Goal: Task Accomplishment & Management: Manage account settings

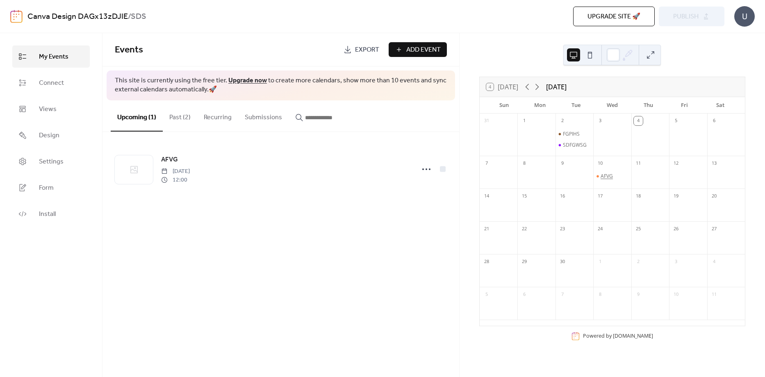
click at [609, 175] on div "AFVG" at bounding box center [606, 176] width 12 height 7
click at [654, 184] on div "AFVG ​ [DATE] ​ 12:00pm - 1:00pm" at bounding box center [689, 188] width 133 height 50
click at [645, 176] on div "AFVG" at bounding box center [689, 176] width 133 height 10
drag, startPoint x: 636, startPoint y: 173, endPoint x: 657, endPoint y: 178, distance: 21.9
click at [657, 178] on div "AFVG" at bounding box center [689, 176] width 133 height 10
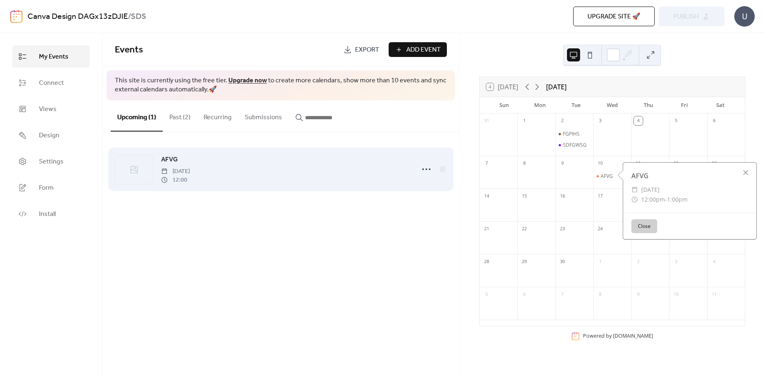
click at [190, 172] on span "[DATE]" at bounding box center [175, 171] width 29 height 9
click at [443, 167] on div at bounding box center [443, 169] width 6 height 6
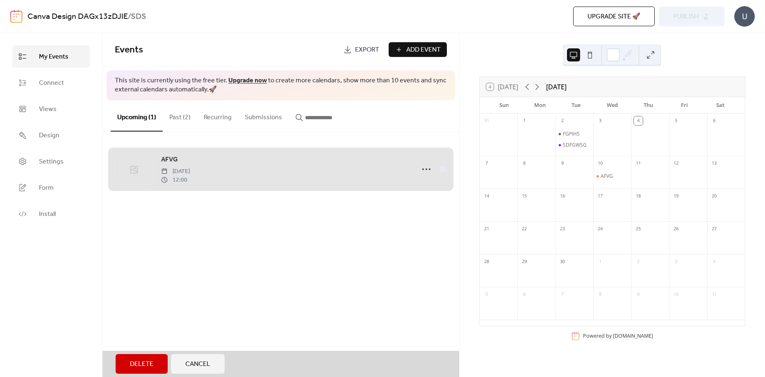
click at [440, 170] on div "AFVG [DATE] 12:00" at bounding box center [281, 169] width 332 height 50
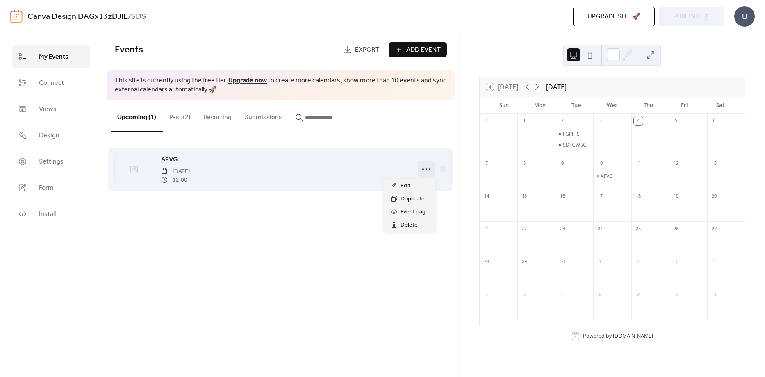
click at [425, 170] on icon at bounding box center [426, 169] width 13 height 13
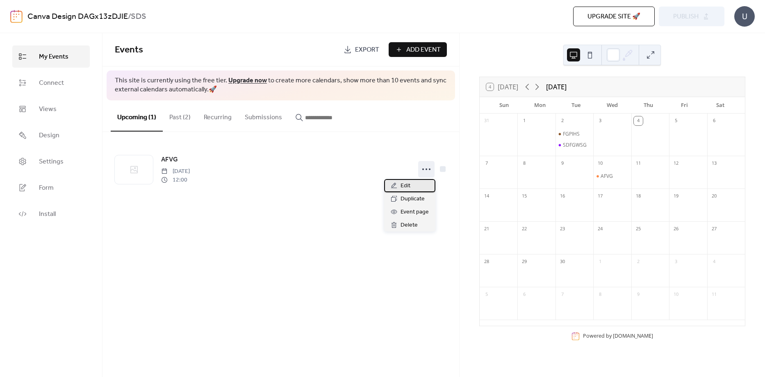
click at [412, 184] on div "Edit" at bounding box center [409, 185] width 51 height 13
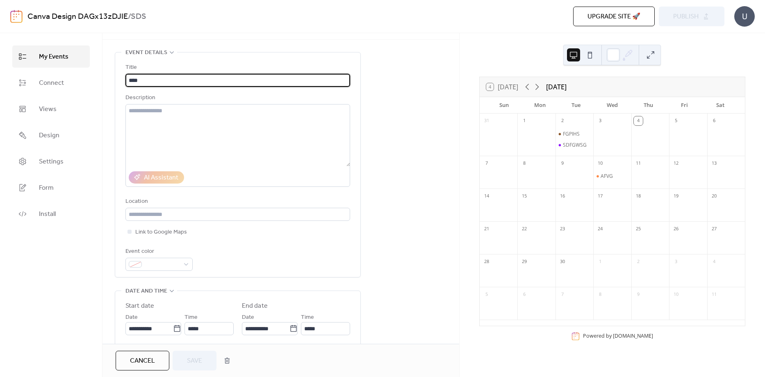
scroll to position [41, 0]
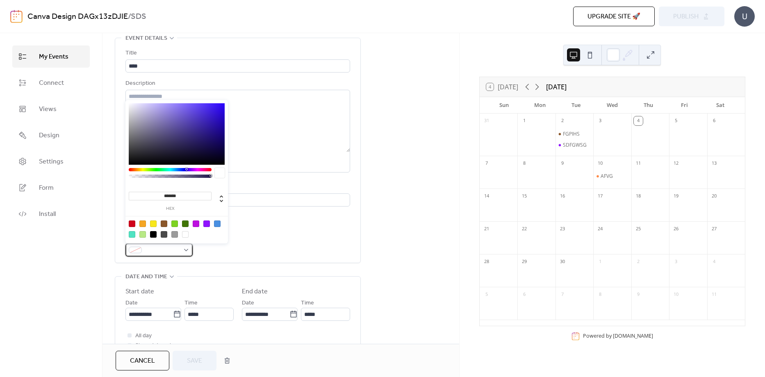
click at [175, 251] on span at bounding box center [162, 250] width 34 height 10
click at [166, 226] on div at bounding box center [164, 223] width 7 height 7
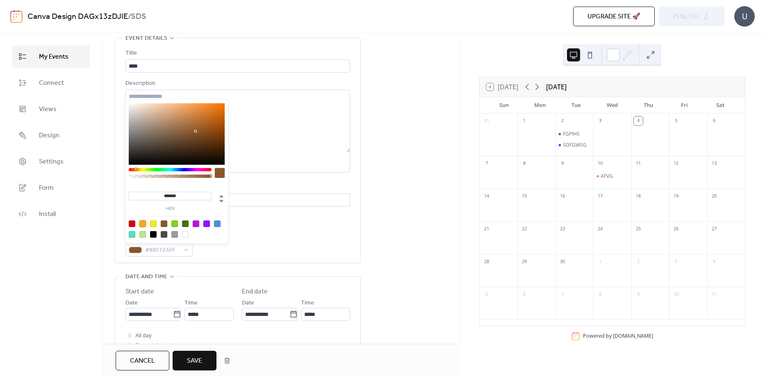
click at [143, 224] on div at bounding box center [142, 223] width 7 height 7
click at [219, 225] on div at bounding box center [217, 223] width 7 height 7
type input "*******"
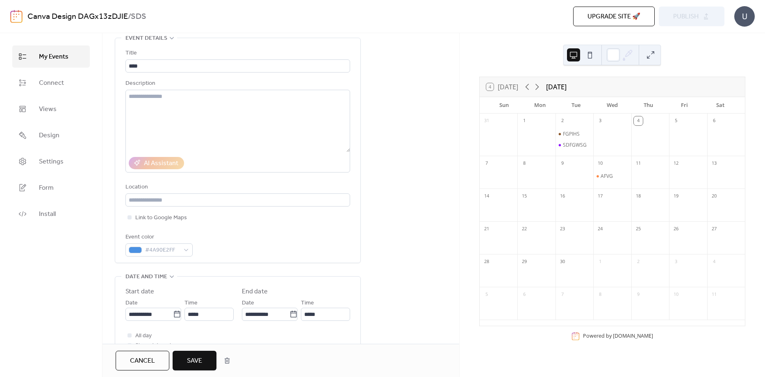
click at [255, 254] on div "Event color #4A90E2FF" at bounding box center [237, 244] width 225 height 24
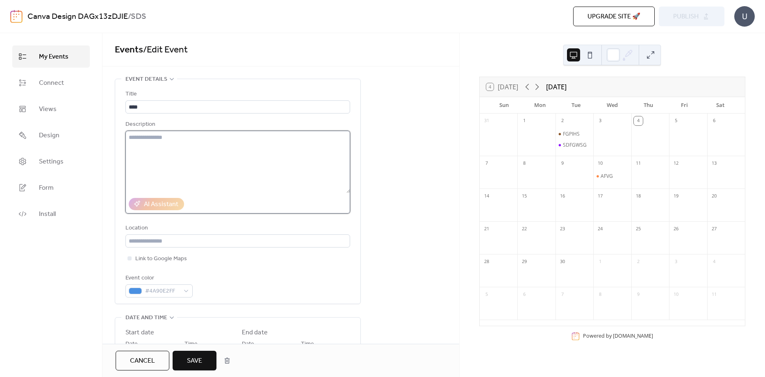
click at [189, 168] on textarea at bounding box center [237, 162] width 225 height 62
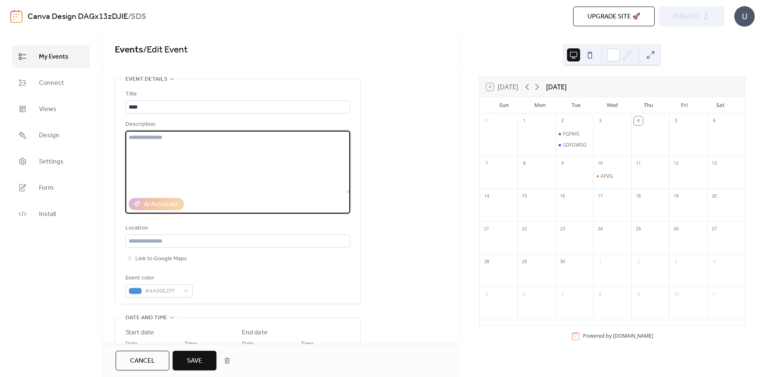
click at [173, 136] on textarea at bounding box center [237, 162] width 225 height 62
type textarea "*"
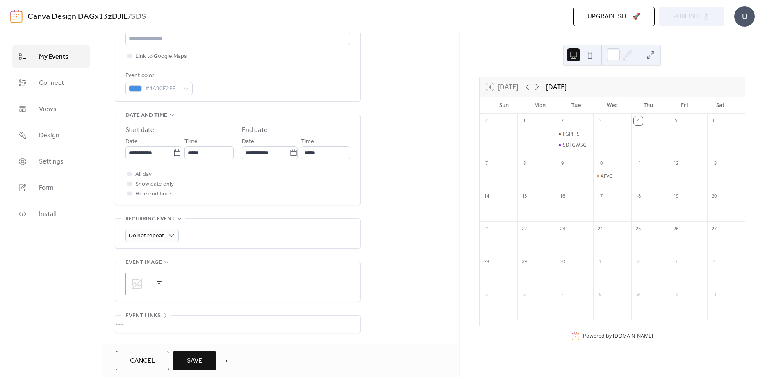
scroll to position [205, 0]
type textarea "**********"
click at [138, 279] on icon at bounding box center [136, 281] width 11 height 11
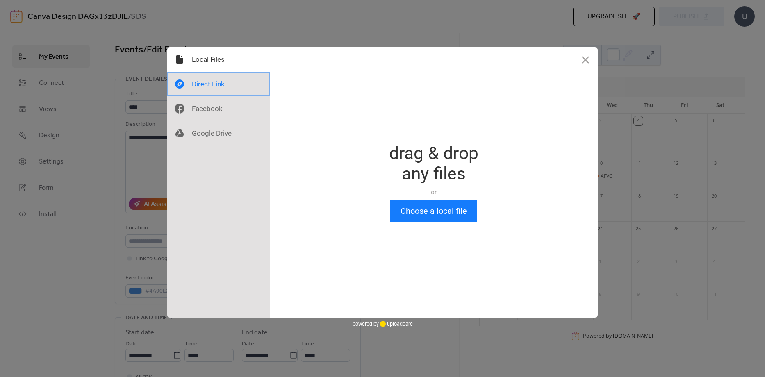
click at [220, 82] on div at bounding box center [218, 84] width 102 height 25
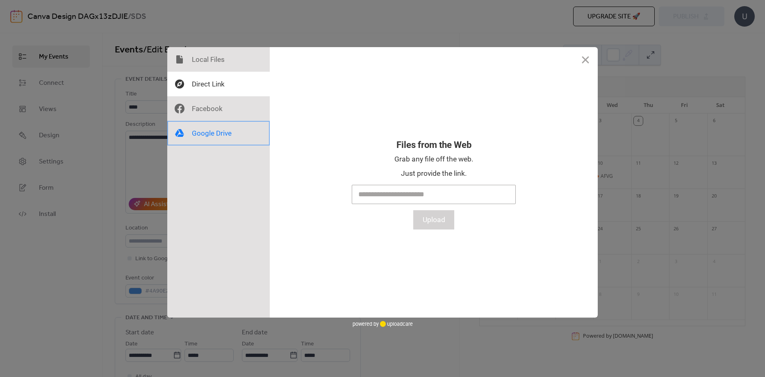
click at [216, 129] on div at bounding box center [218, 133] width 102 height 25
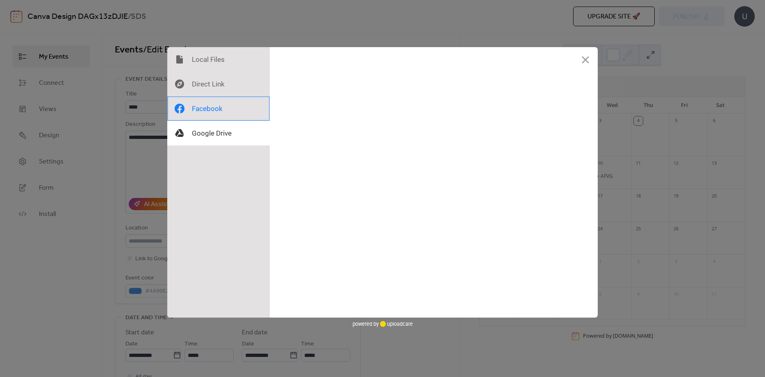
click at [215, 118] on div at bounding box center [218, 108] width 102 height 25
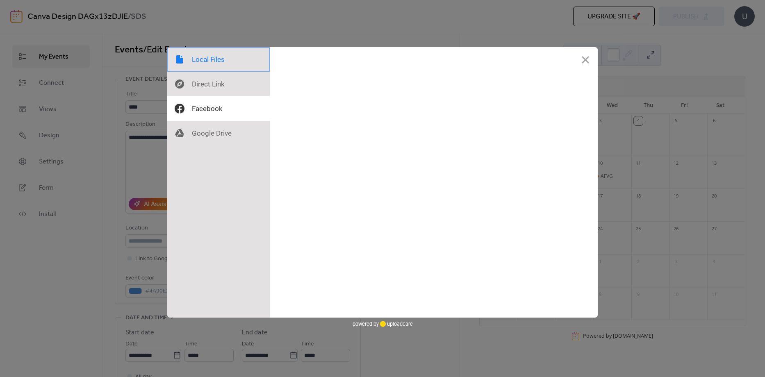
click at [208, 58] on div at bounding box center [218, 59] width 102 height 25
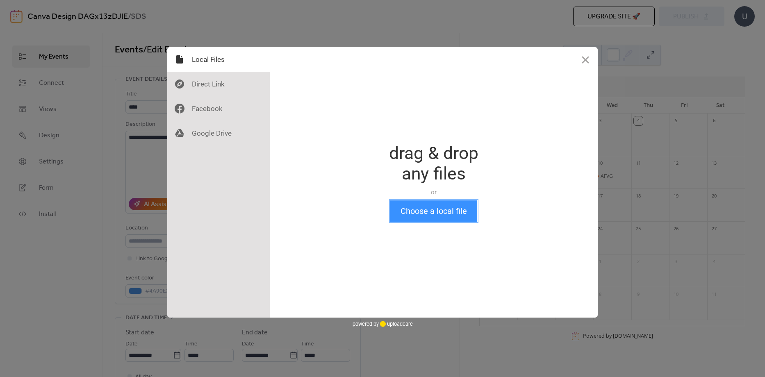
click at [446, 220] on button "Choose a local file" at bounding box center [433, 210] width 87 height 21
click at [449, 209] on button "Choose a local file" at bounding box center [433, 210] width 87 height 21
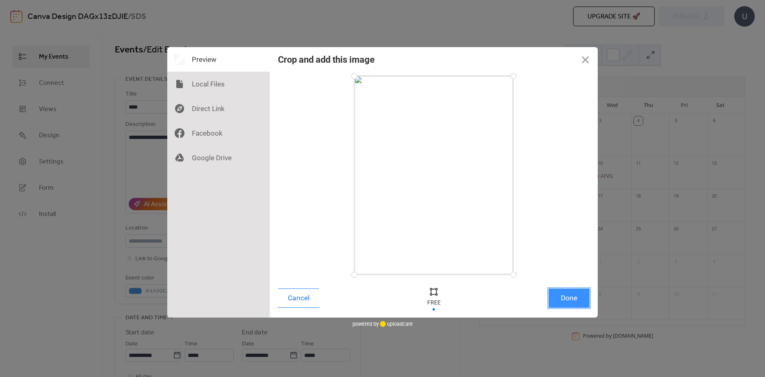
click at [572, 302] on button "Done" at bounding box center [568, 297] width 41 height 19
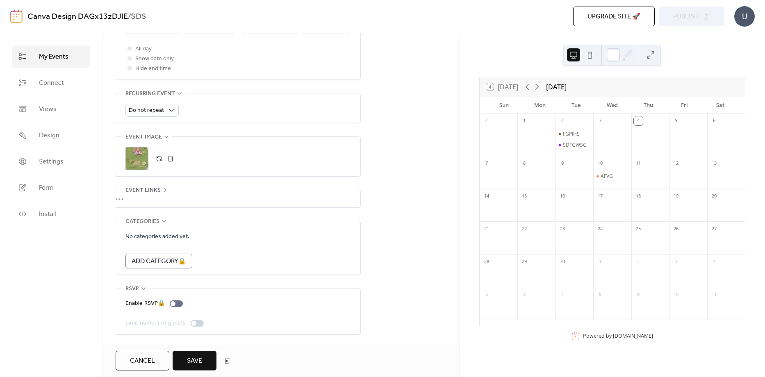
scroll to position [329, 0]
click at [160, 259] on div "Add Category 🔒" at bounding box center [158, 261] width 67 height 15
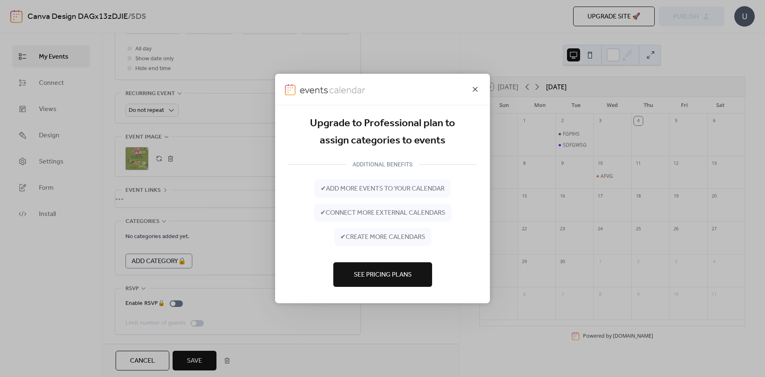
click at [478, 88] on icon at bounding box center [475, 89] width 10 height 10
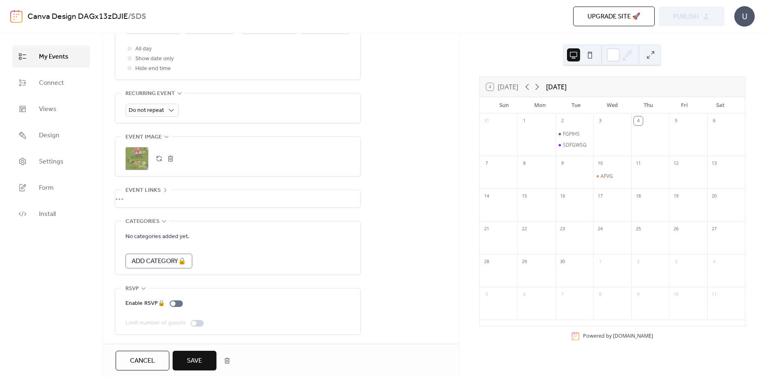
click at [201, 365] on span "Save" at bounding box center [194, 361] width 15 height 10
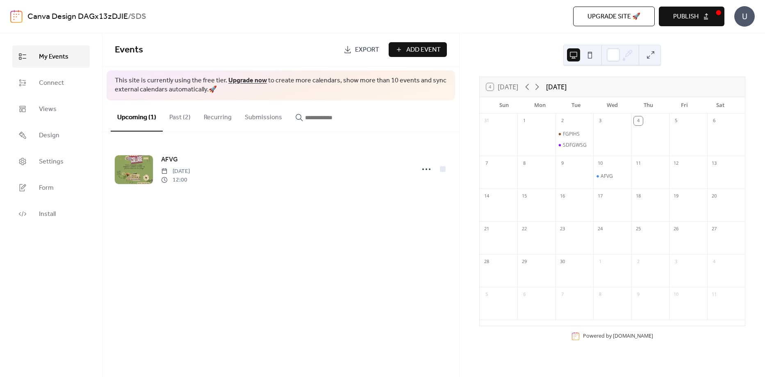
click at [620, 47] on div at bounding box center [619, 55] width 27 height 20
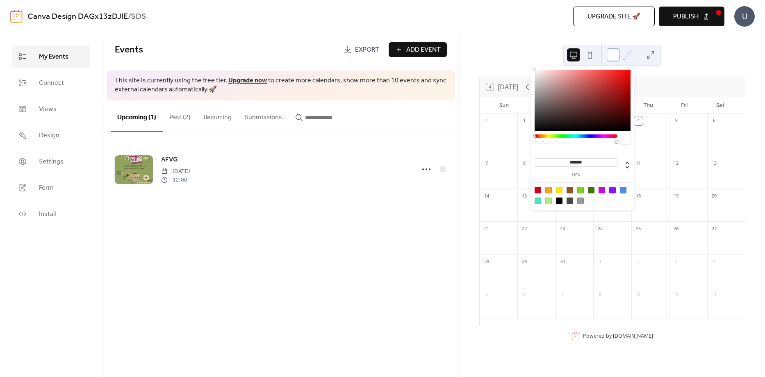
click at [619, 56] on div at bounding box center [612, 54] width 13 height 13
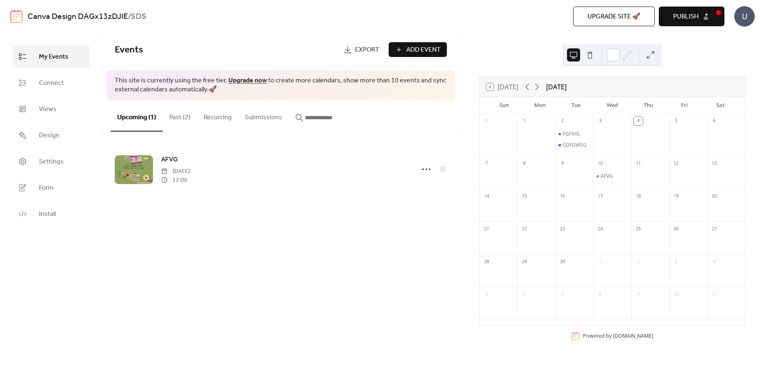
click at [622, 54] on icon at bounding box center [627, 55] width 12 height 12
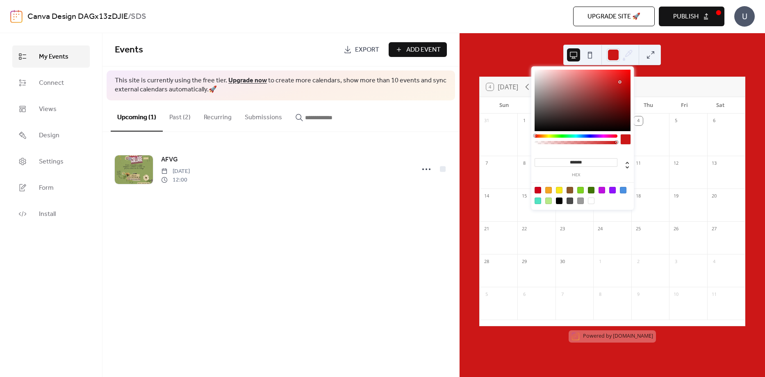
click at [620, 82] on div at bounding box center [582, 100] width 96 height 61
click at [592, 138] on div at bounding box center [575, 141] width 83 height 14
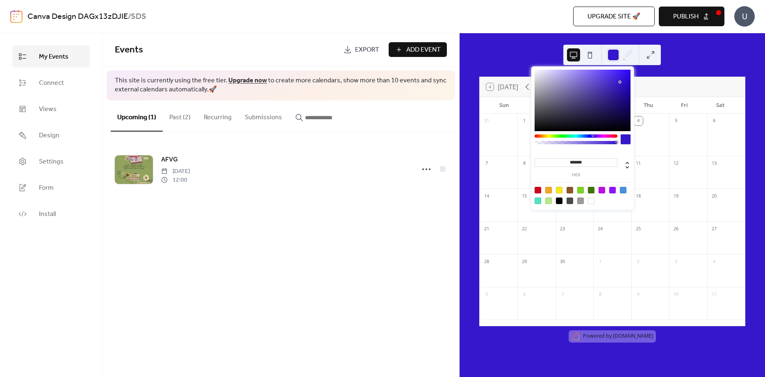
click at [592, 135] on div at bounding box center [575, 135] width 83 height 3
click at [624, 189] on div at bounding box center [623, 190] width 7 height 7
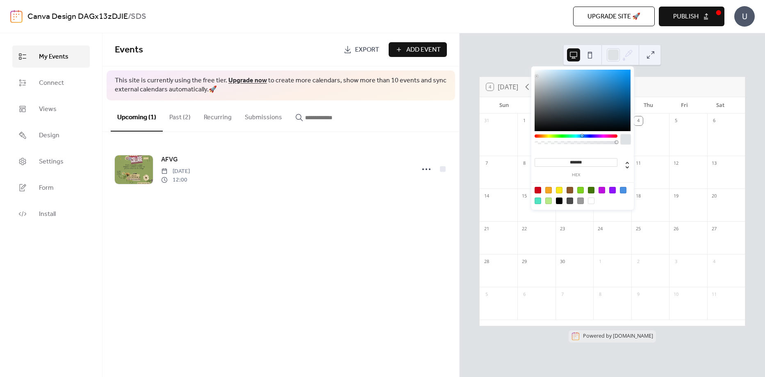
type input "*******"
click at [536, 75] on div at bounding box center [582, 100] width 96 height 61
click at [680, 86] on div "4 [DATE] [DATE]" at bounding box center [611, 87] width 265 height 20
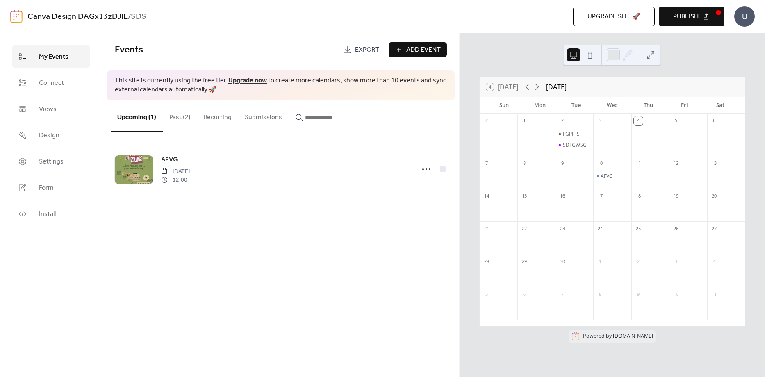
click at [183, 117] on button "Past (2)" at bounding box center [180, 115] width 34 height 30
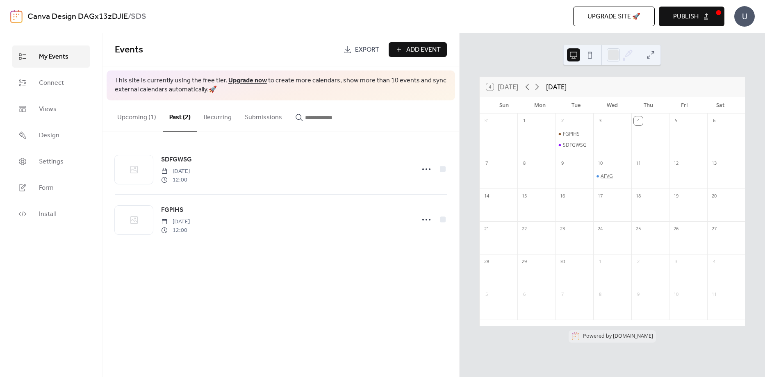
click at [604, 177] on div "AFVG" at bounding box center [606, 176] width 12 height 7
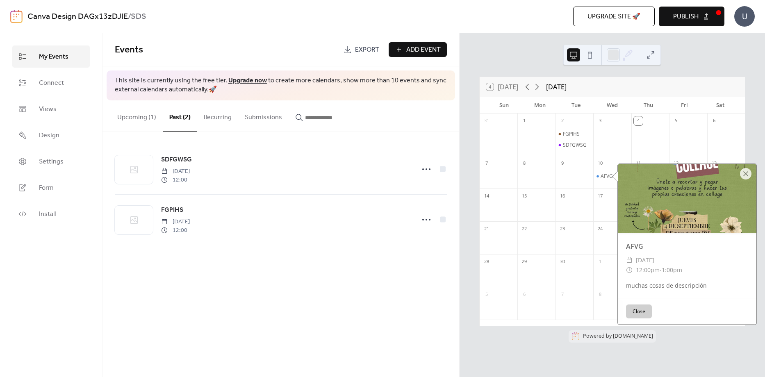
click at [599, 177] on div "AFVG" at bounding box center [612, 176] width 38 height 7
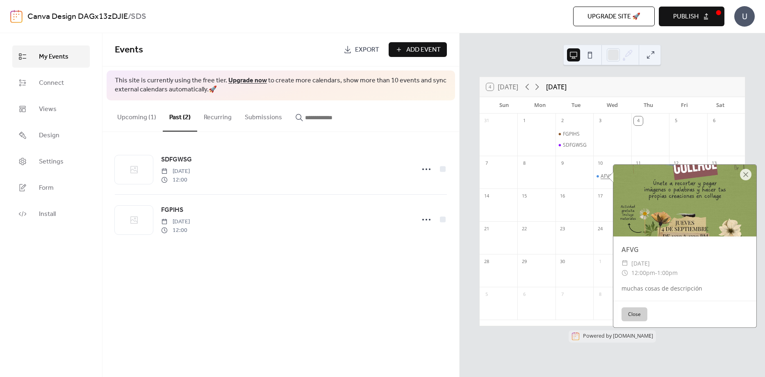
click at [604, 177] on div "AFVG" at bounding box center [606, 176] width 12 height 7
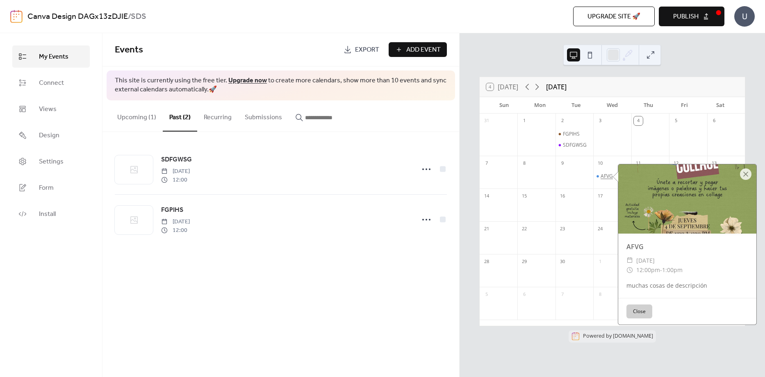
click at [604, 177] on div "AFVG" at bounding box center [606, 176] width 12 height 7
click at [128, 116] on button "Upcoming (1)" at bounding box center [137, 115] width 52 height 30
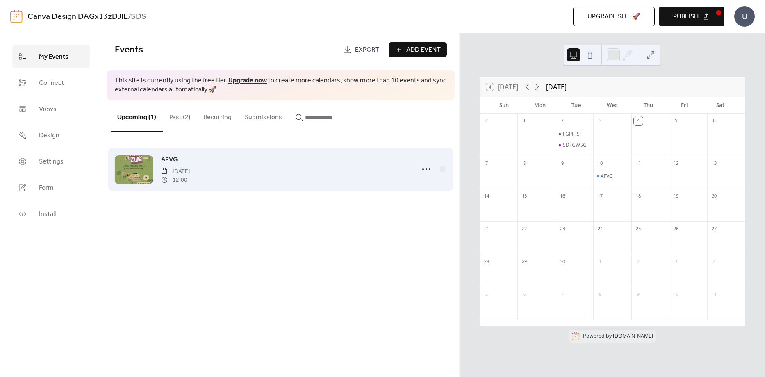
click at [175, 159] on span "AFVG" at bounding box center [169, 160] width 17 height 10
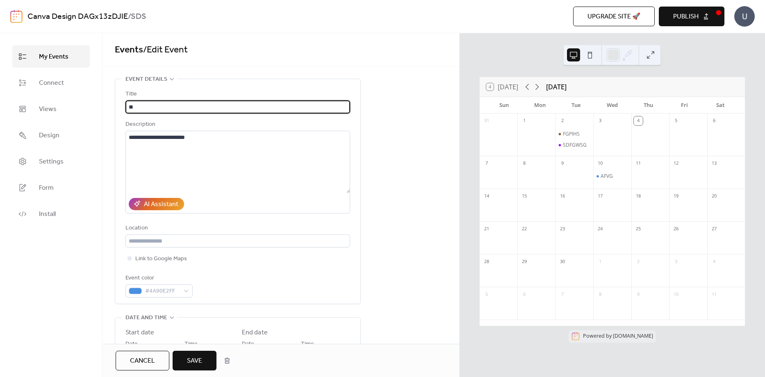
type input "*"
type input "**********"
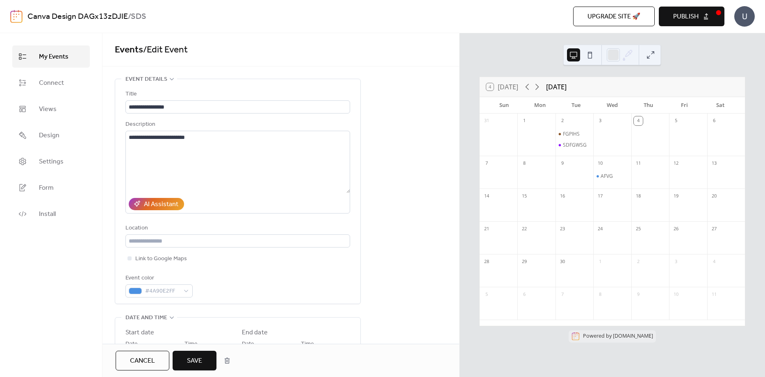
click at [189, 353] on button "Save" at bounding box center [194, 361] width 44 height 20
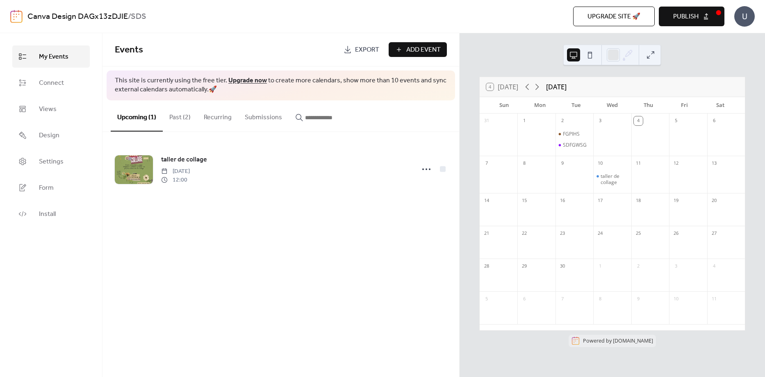
click at [699, 17] on button "Publish" at bounding box center [691, 17] width 66 height 20
click at [612, 180] on div "taller de collage" at bounding box center [613, 179] width 27 height 13
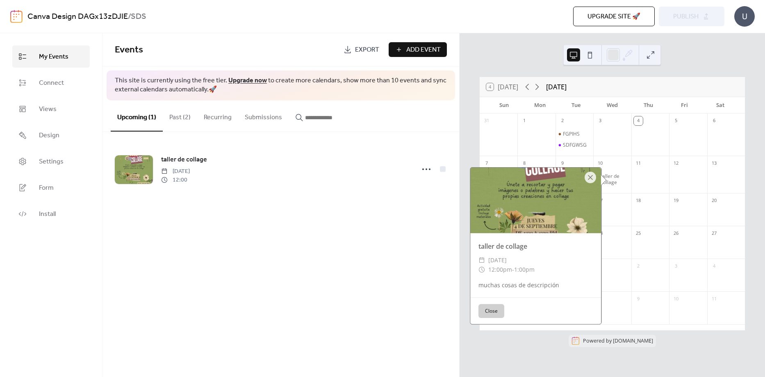
click at [484, 311] on button "Close" at bounding box center [491, 311] width 26 height 14
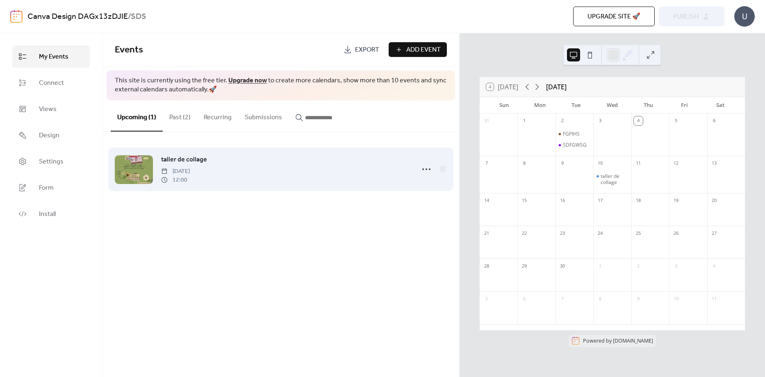
click at [192, 186] on div "taller de collage Wednesday, September 10, 2025 12:00" at bounding box center [281, 169] width 332 height 50
click at [190, 172] on span "[DATE]" at bounding box center [175, 171] width 29 height 9
click at [423, 172] on icon at bounding box center [426, 169] width 13 height 13
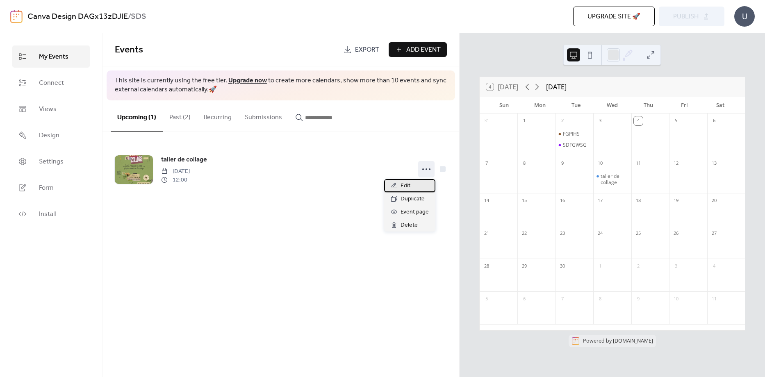
click at [416, 183] on div "Edit" at bounding box center [409, 185] width 51 height 13
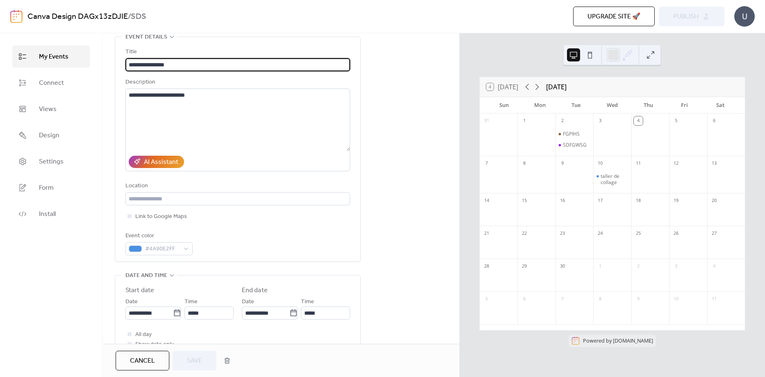
scroll to position [164, 0]
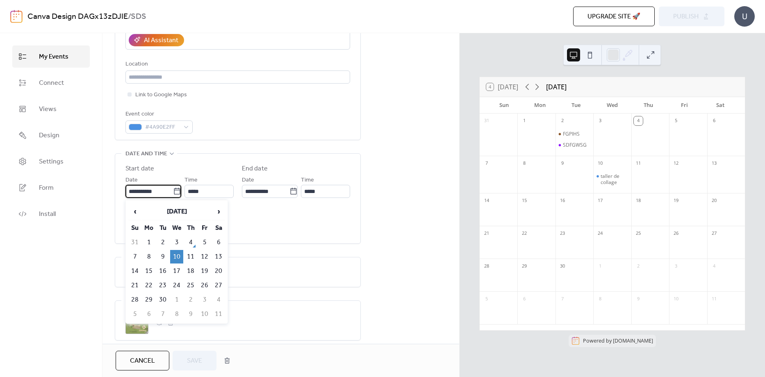
click at [130, 190] on input "**********" at bounding box center [149, 191] width 48 height 13
drag, startPoint x: 160, startPoint y: 256, endPoint x: 166, endPoint y: 257, distance: 5.9
click at [161, 256] on td "9" at bounding box center [162, 257] width 13 height 14
type input "**********"
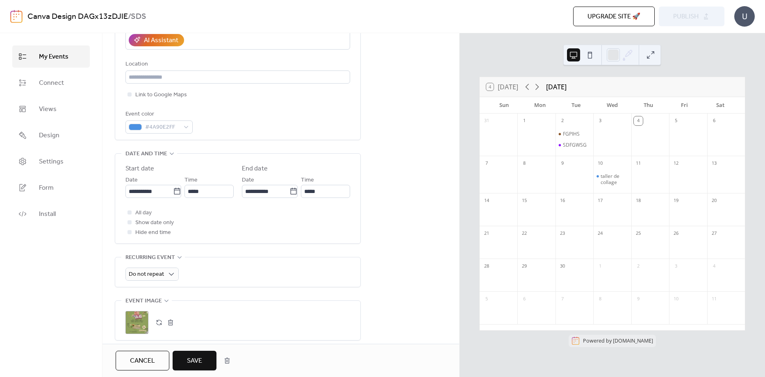
click at [196, 359] on span "Save" at bounding box center [194, 361] width 15 height 10
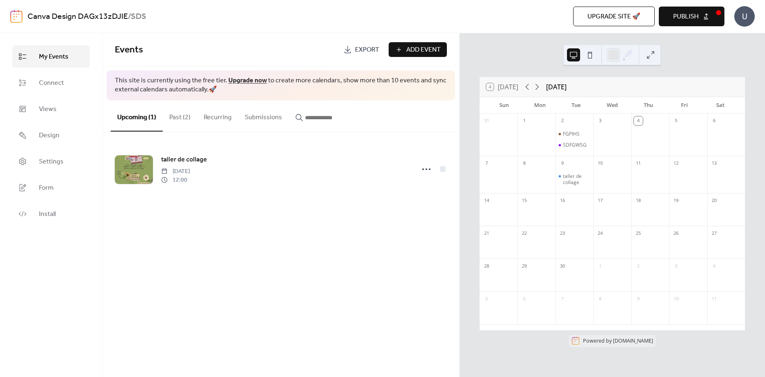
click at [678, 21] on span "Publish" at bounding box center [685, 17] width 25 height 10
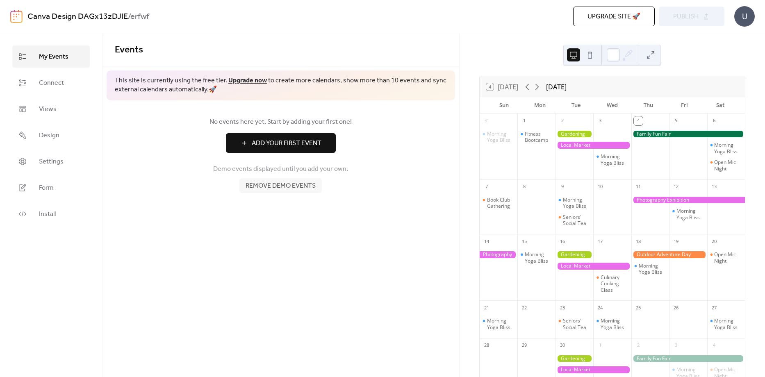
click at [596, 145] on div at bounding box center [593, 145] width 76 height 7
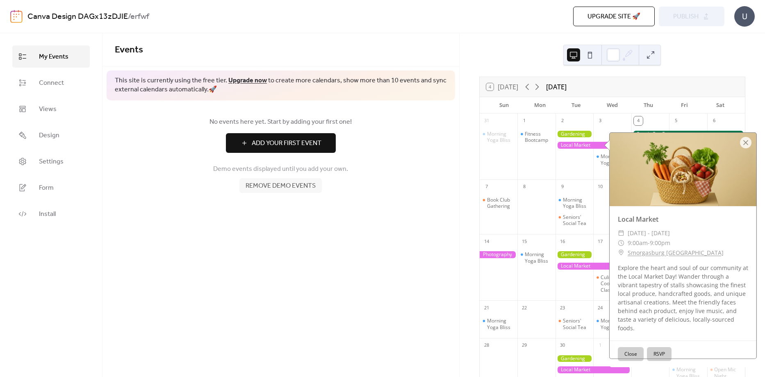
click at [656, 178] on div at bounding box center [682, 169] width 147 height 73
click at [574, 145] on div at bounding box center [593, 145] width 76 height 7
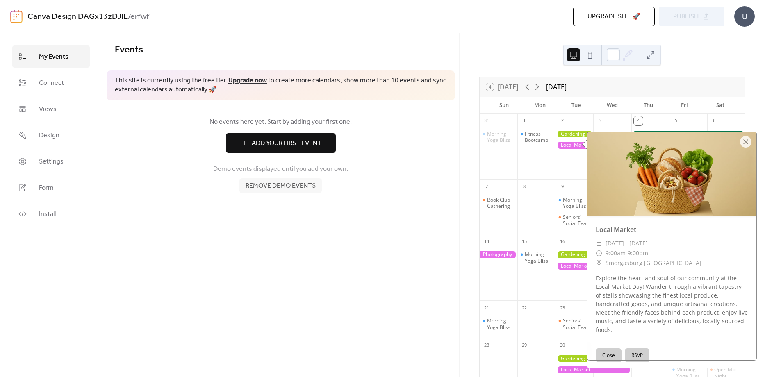
click at [650, 260] on link "Smorgasburg Williamsburg" at bounding box center [653, 263] width 96 height 10
click at [744, 141] on div at bounding box center [745, 141] width 11 height 11
